Goal: Information Seeking & Learning: Learn about a topic

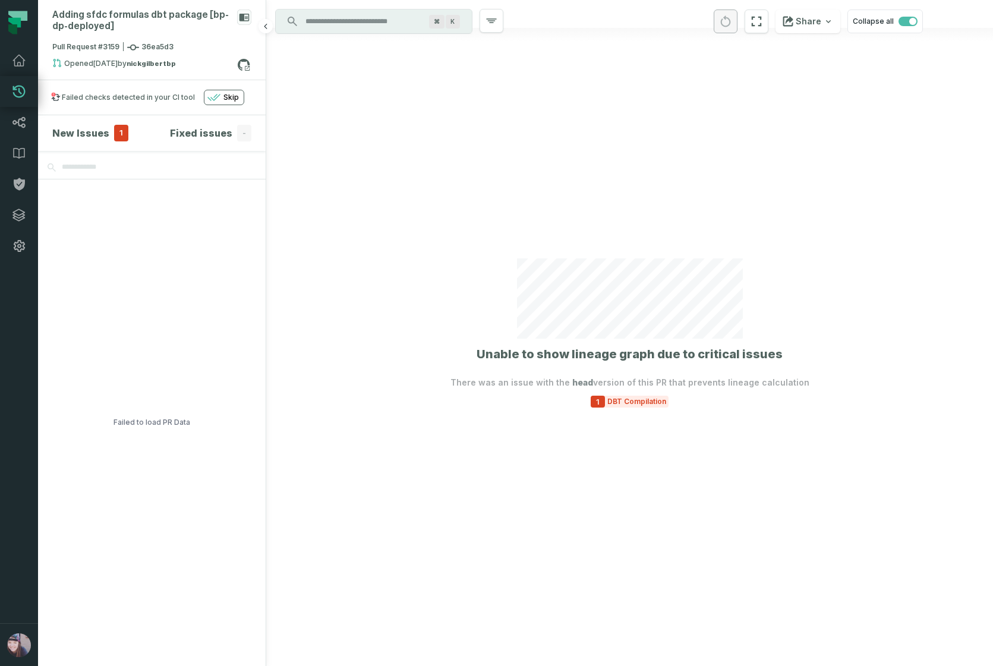
click at [82, 130] on h4 "New Issues" at bounding box center [80, 133] width 57 height 14
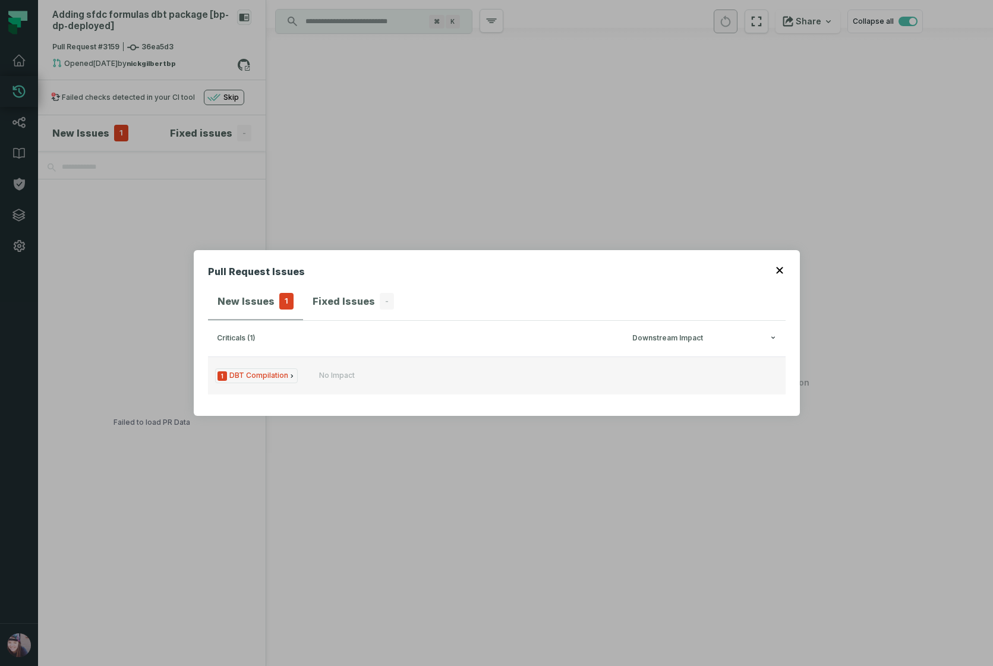
click at [273, 373] on span "1 DBT Compilation" at bounding box center [256, 375] width 83 height 15
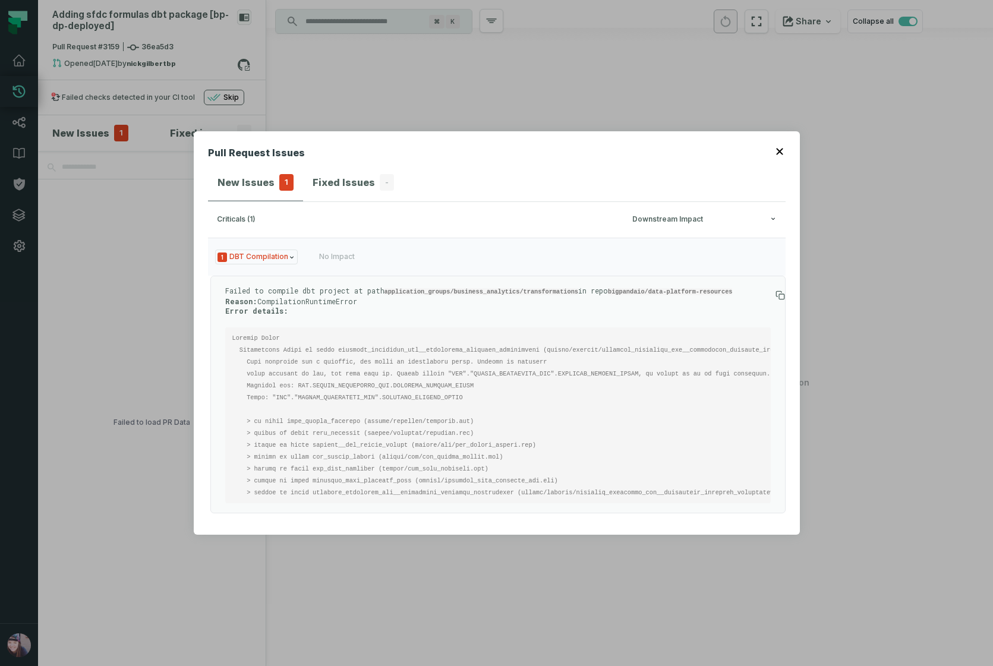
click at [775, 147] on header "Pull Request Issues" at bounding box center [497, 155] width 578 height 19
click at [774, 146] on header "Pull Request Issues" at bounding box center [497, 155] width 578 height 19
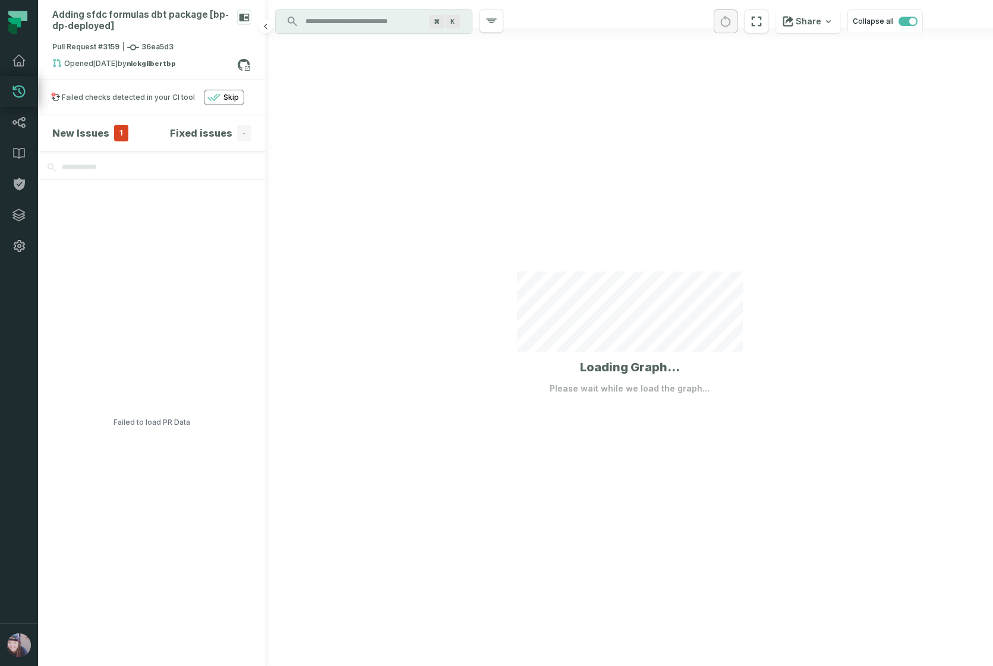
click at [96, 133] on h4 "New Issues" at bounding box center [80, 133] width 57 height 14
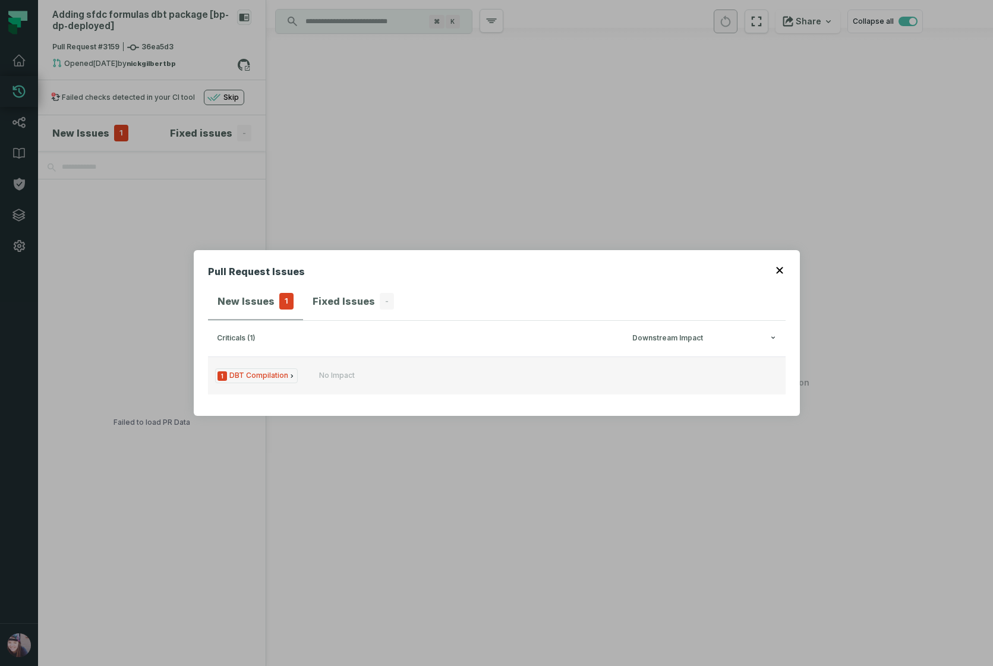
click at [408, 374] on div "No Impact" at bounding box center [390, 376] width 143 height 10
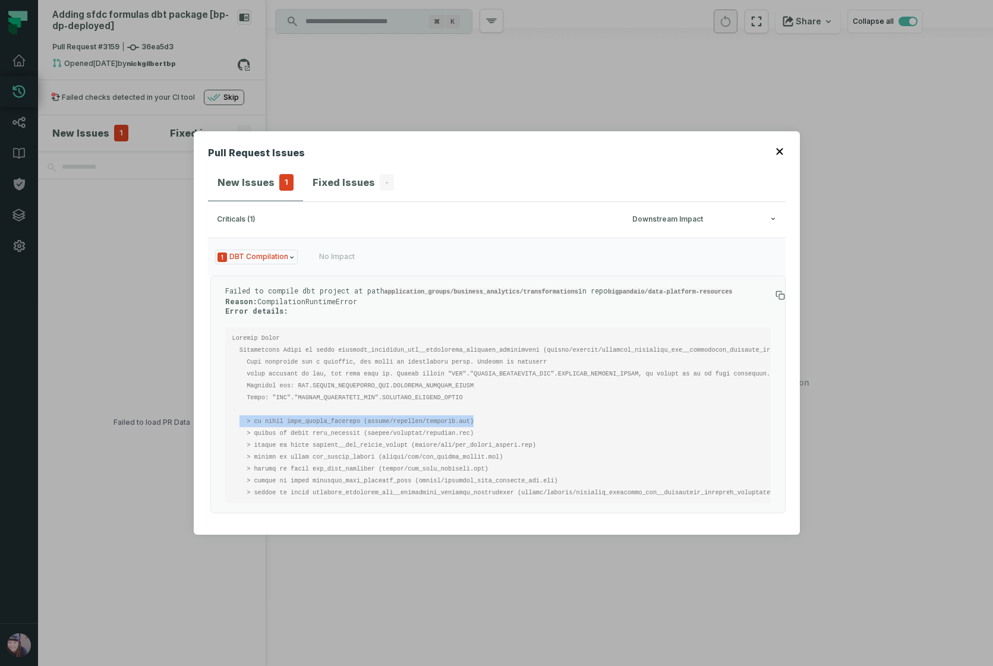
drag, startPoint x: 476, startPoint y: 415, endPoint x: 241, endPoint y: 412, distance: 235.3
click at [241, 412] on pre at bounding box center [498, 415] width 546 height 176
click at [780, 148] on icon "button" at bounding box center [779, 151] width 7 height 7
